Goal: Task Accomplishment & Management: Use online tool/utility

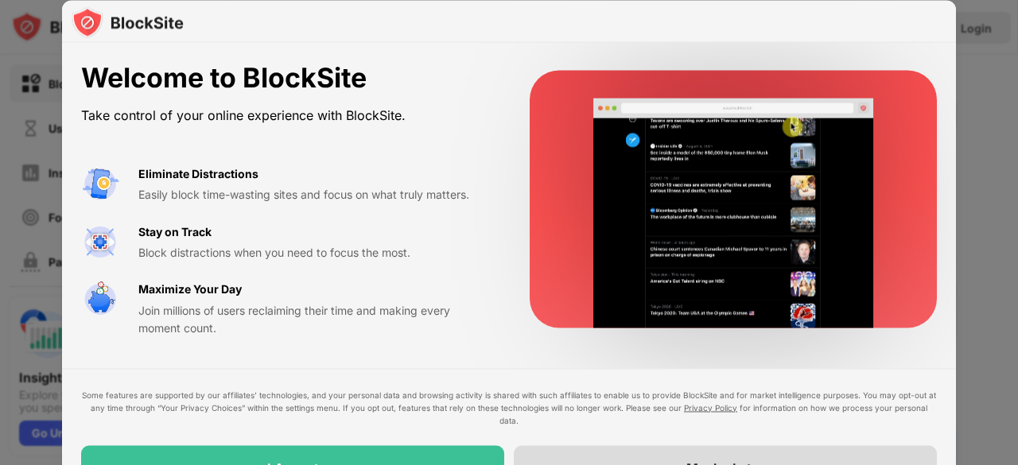
click at [577, 459] on div "Maybe Later" at bounding box center [725, 467] width 423 height 45
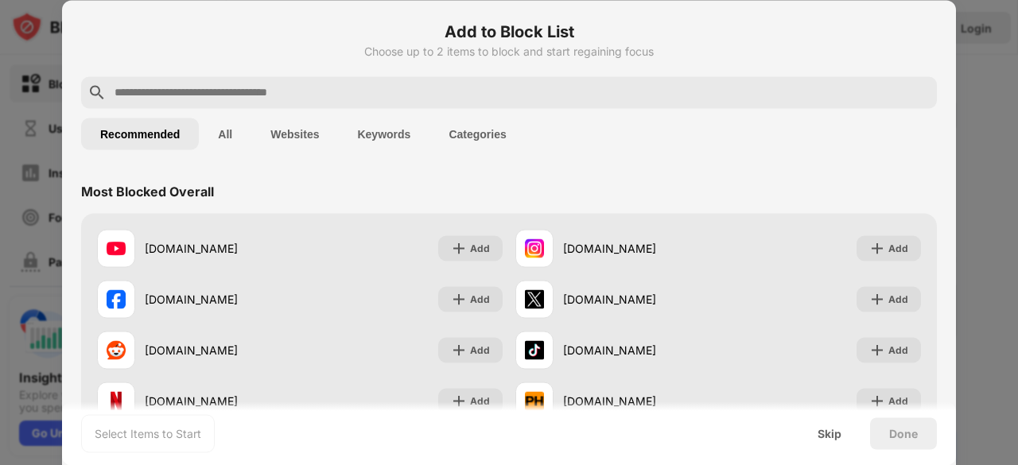
click at [625, 96] on input "text" at bounding box center [521, 92] width 817 height 19
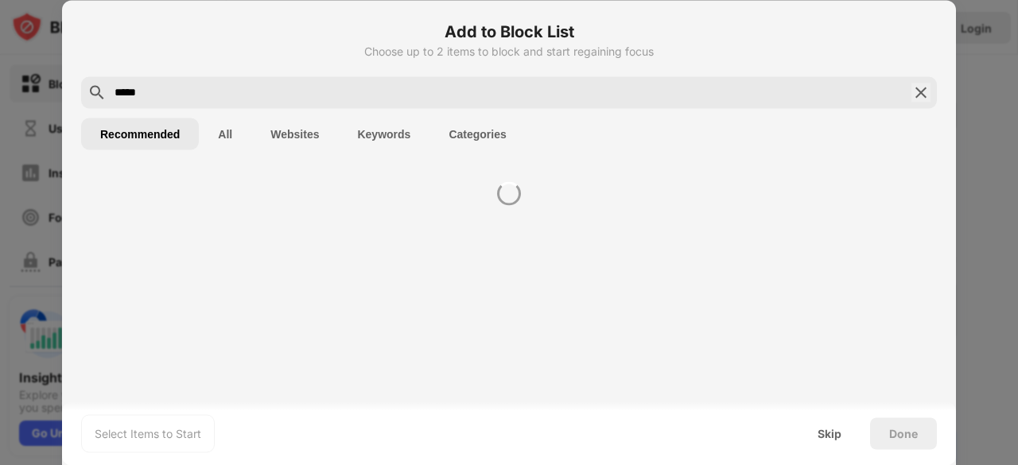
type input "*****"
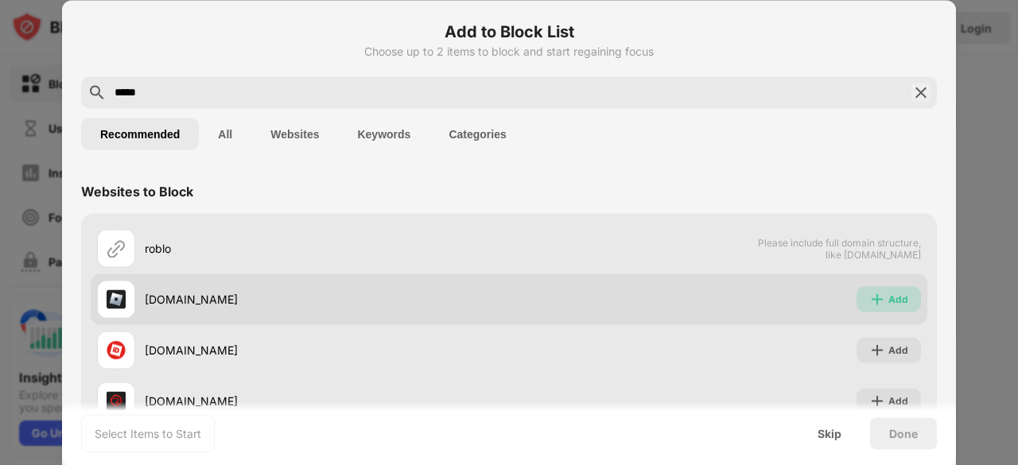
click at [888, 295] on div "Add" at bounding box center [898, 299] width 20 height 16
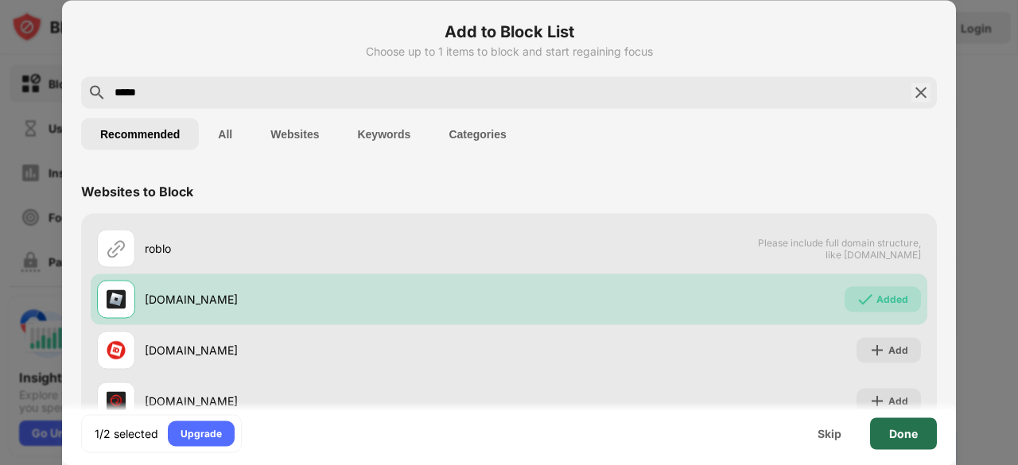
click at [923, 427] on div "Done" at bounding box center [903, 433] width 67 height 32
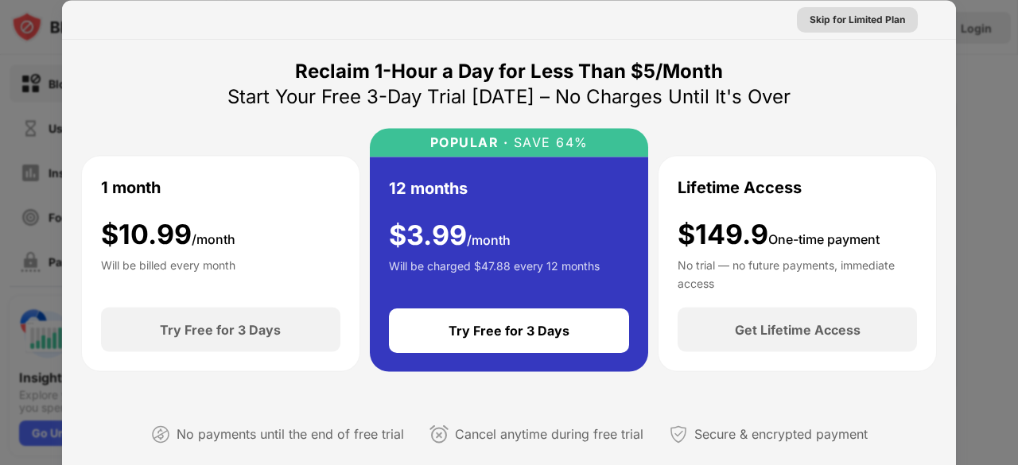
click at [879, 14] on div "Skip for Limited Plan" at bounding box center [856, 19] width 95 height 16
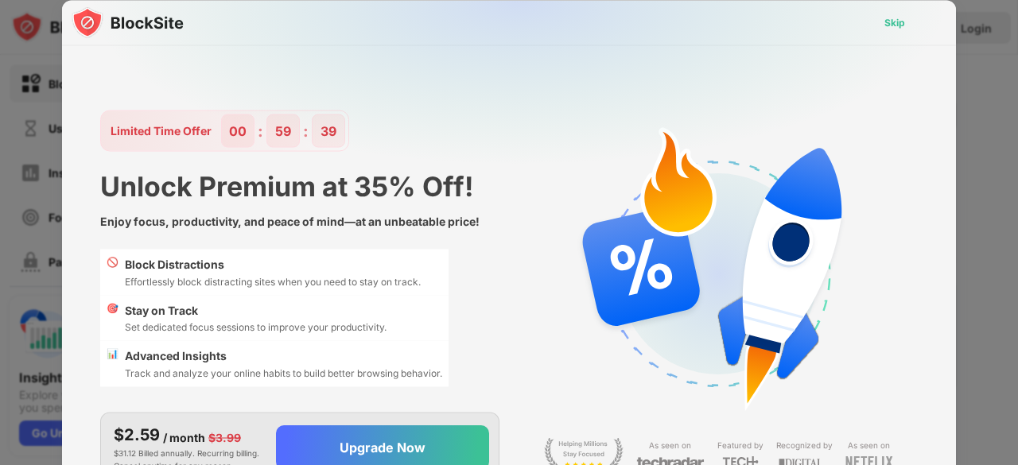
click at [873, 20] on div "Skip" at bounding box center [894, 22] width 46 height 25
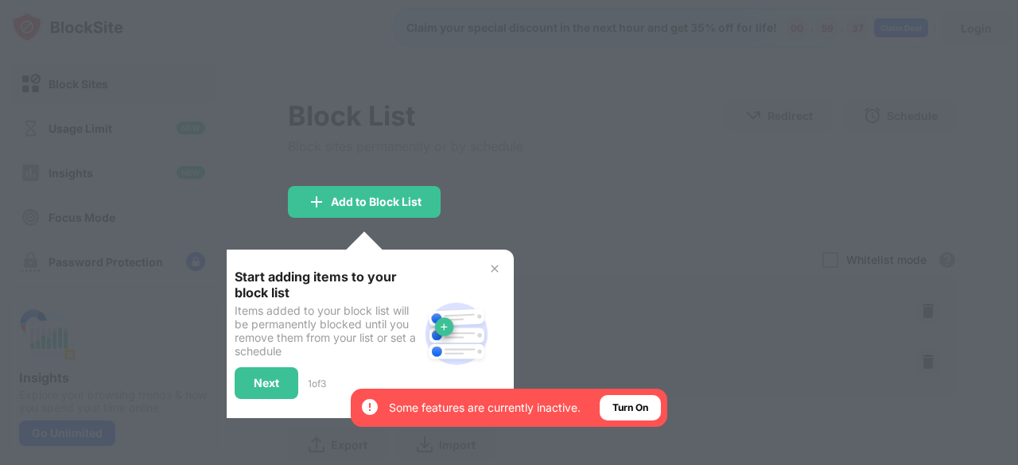
click at [490, 272] on img at bounding box center [494, 268] width 13 height 13
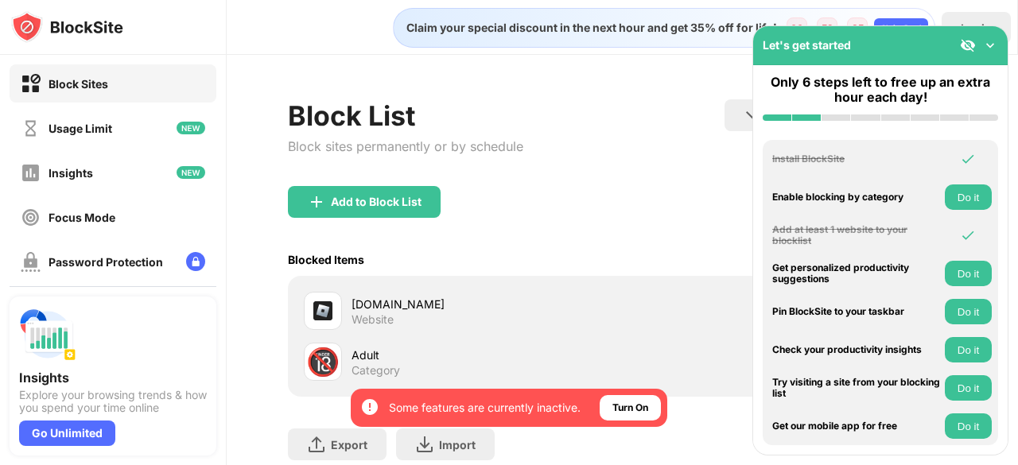
click at [989, 42] on img at bounding box center [990, 45] width 16 height 16
